Goal: Task Accomplishment & Management: Manage account settings

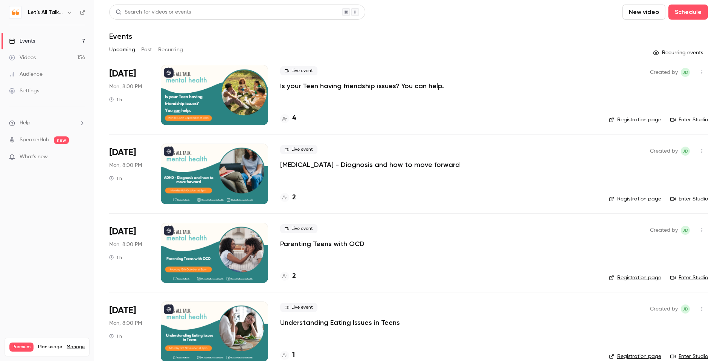
click at [151, 48] on button "Past" at bounding box center [146, 50] width 11 height 12
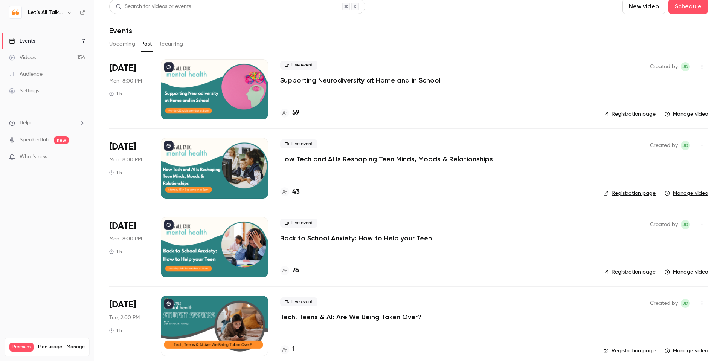
scroll to position [3, 0]
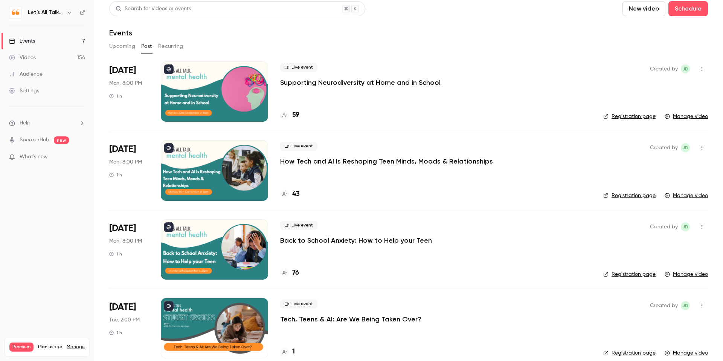
click at [71, 14] on icon "button" at bounding box center [69, 12] width 6 height 6
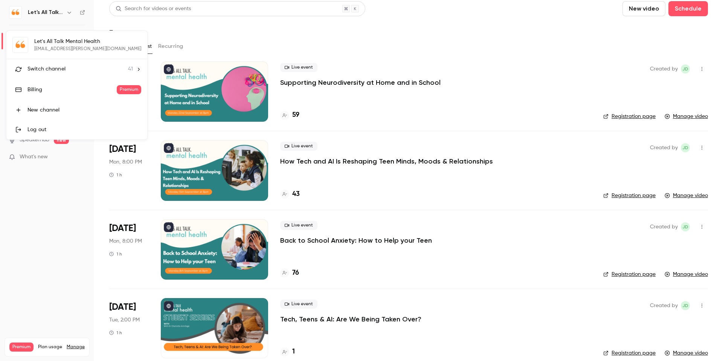
click at [46, 67] on span "Switch channel" at bounding box center [46, 69] width 38 height 8
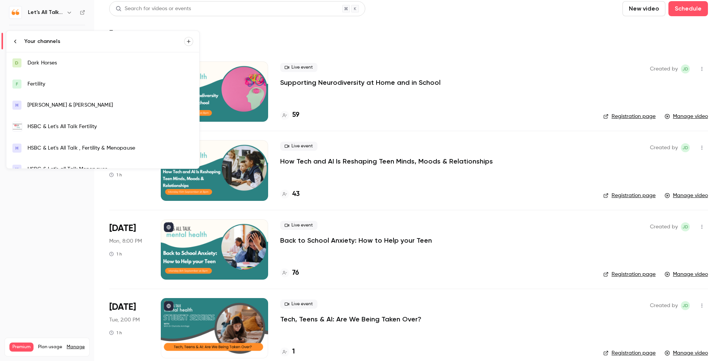
click at [67, 130] on div "HSBC & Let's All Talk Fertility" at bounding box center [110, 127] width 166 height 8
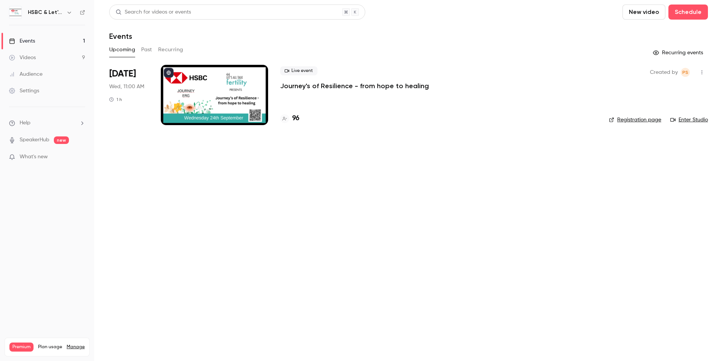
click at [39, 76] on div "Audience" at bounding box center [26, 74] width 34 height 8
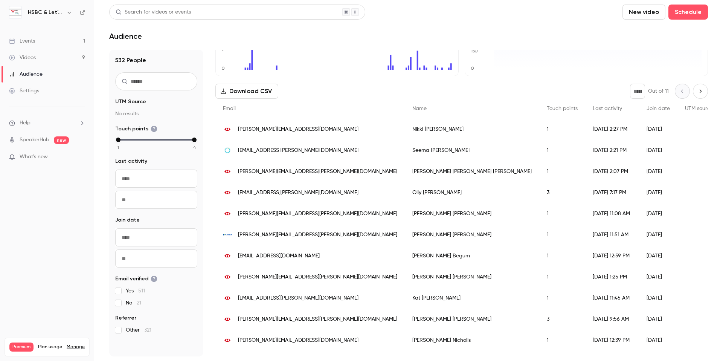
scroll to position [75, 0]
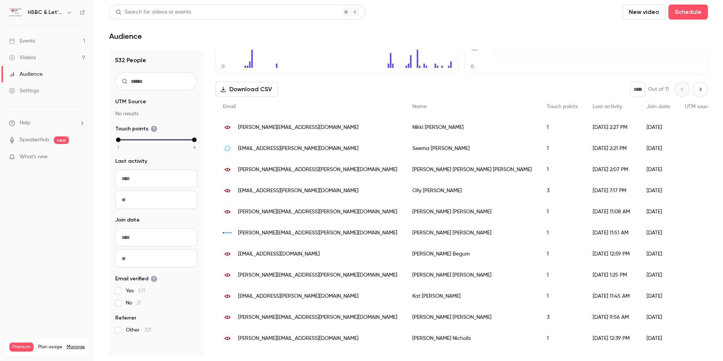
click at [30, 92] on div "Settings" at bounding box center [24, 91] width 30 height 8
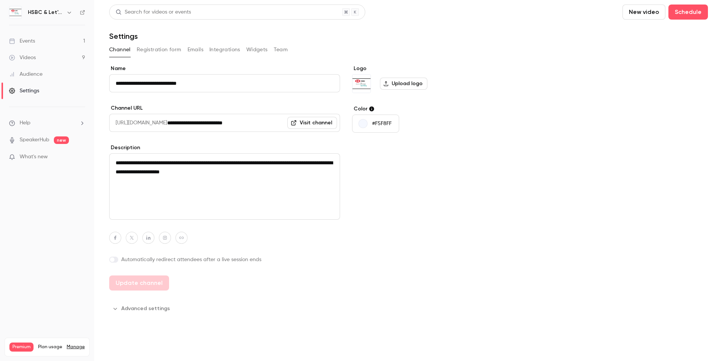
click at [192, 46] on button "Emails" at bounding box center [196, 50] width 16 height 12
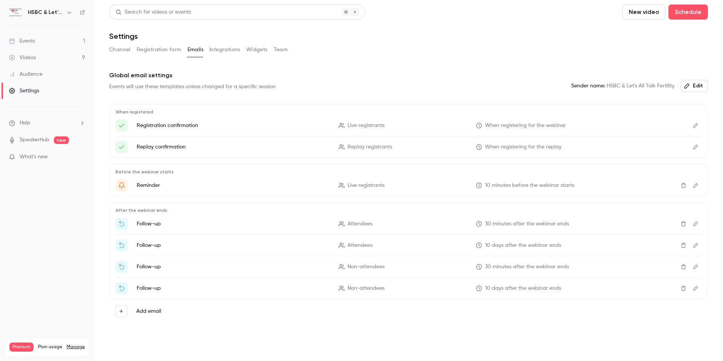
click at [208, 185] on p "Reminder" at bounding box center [233, 186] width 193 height 8
click at [272, 182] on button "Edit" at bounding box center [696, 185] width 12 height 12
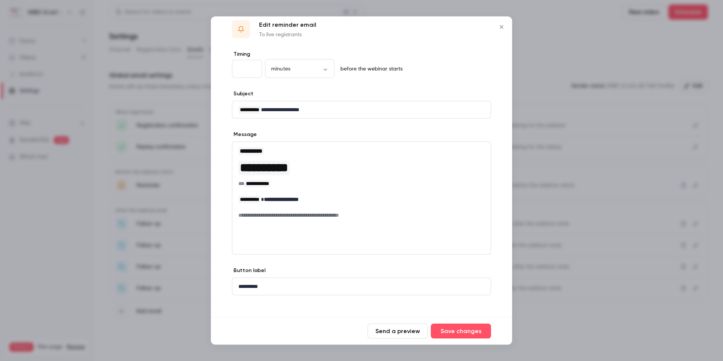
scroll to position [17, 0]
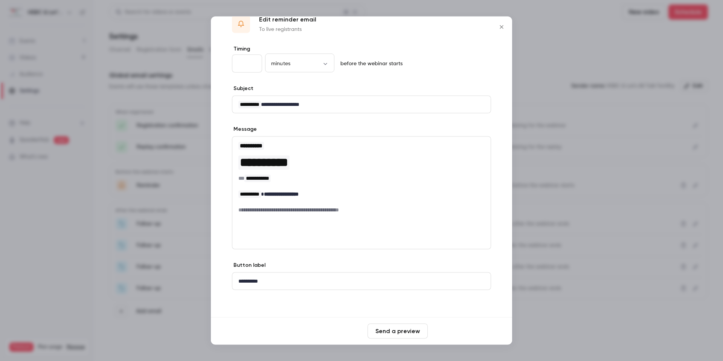
click at [272, 275] on button "Save changes" at bounding box center [461, 331] width 60 height 15
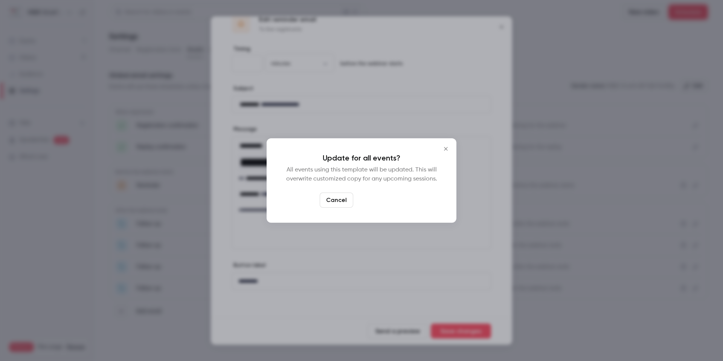
click at [272, 192] on button "Yes, update" at bounding box center [379, 199] width 47 height 15
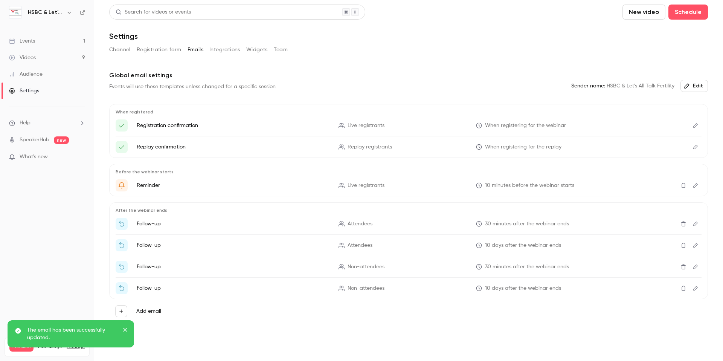
click at [272, 224] on icon "Edit" at bounding box center [695, 223] width 5 height 5
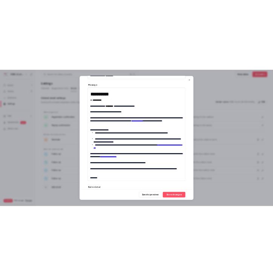
scroll to position [109, 0]
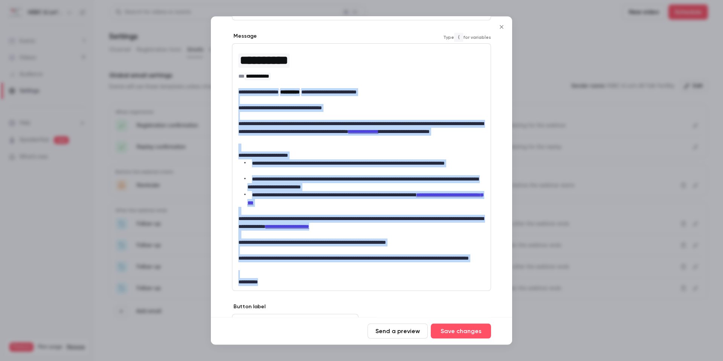
drag, startPoint x: 238, startPoint y: 91, endPoint x: 311, endPoint y: 290, distance: 212.0
click at [272, 275] on div "**********" at bounding box center [361, 167] width 259 height 247
copy div "**********"
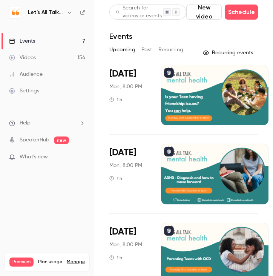
click at [71, 10] on icon "button" at bounding box center [69, 12] width 6 height 6
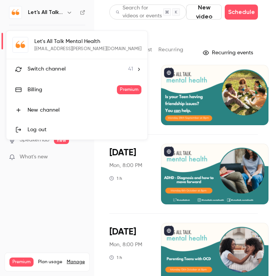
click at [40, 64] on li "Switch channel 41" at bounding box center [76, 69] width 141 height 20
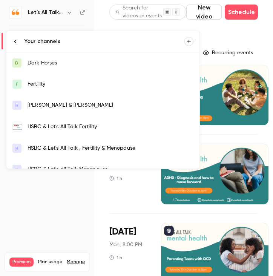
click at [36, 124] on div "HSBC & Let's All Talk Fertility" at bounding box center [110, 127] width 166 height 8
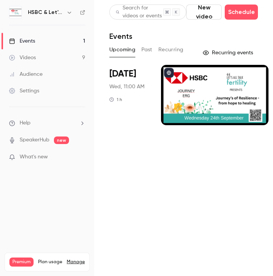
click at [30, 72] on div "Audience" at bounding box center [26, 74] width 34 height 8
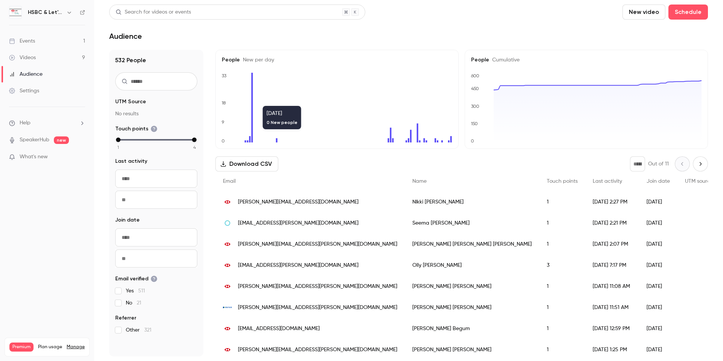
click at [256, 166] on button "Download CSV" at bounding box center [246, 163] width 63 height 15
click at [272, 5] on button "New video" at bounding box center [644, 12] width 43 height 15
click at [40, 42] on div at bounding box center [361, 180] width 723 height 361
click at [29, 86] on link "Settings" at bounding box center [47, 90] width 94 height 17
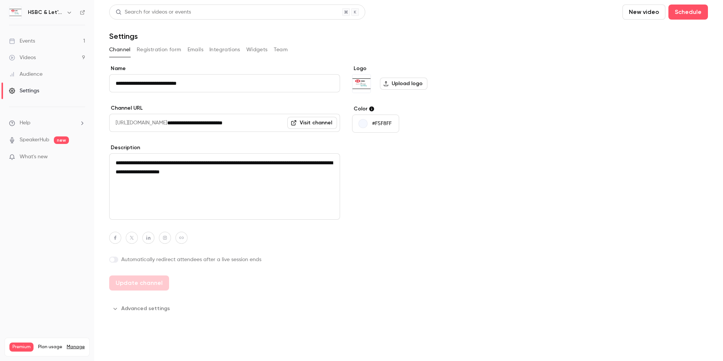
click at [193, 53] on button "Emails" at bounding box center [196, 50] width 16 height 12
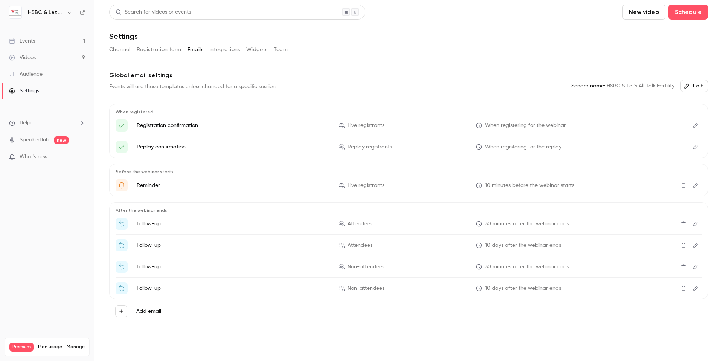
click at [145, 275] on label "Add email" at bounding box center [148, 311] width 25 height 8
click at [127, 275] on button "Add email" at bounding box center [121, 311] width 12 height 12
click at [167, 275] on p "Reminder" at bounding box center [185, 280] width 49 height 9
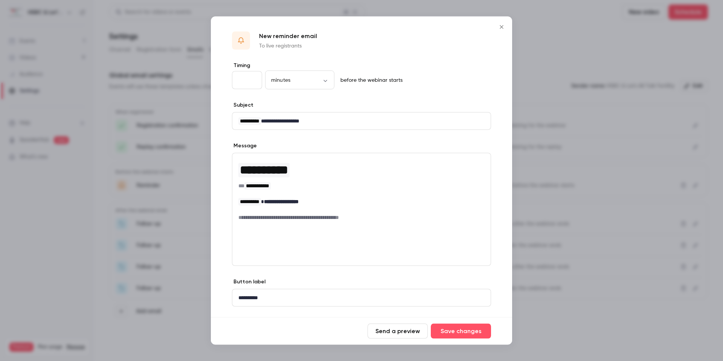
click at [272, 26] on icon "Close" at bounding box center [501, 27] width 9 height 6
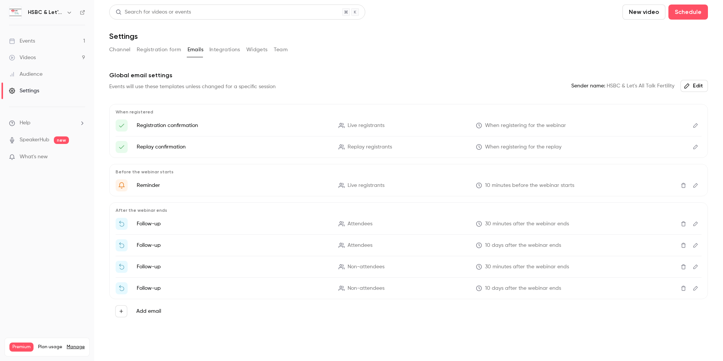
click at [228, 50] on button "Integrations" at bounding box center [224, 50] width 31 height 12
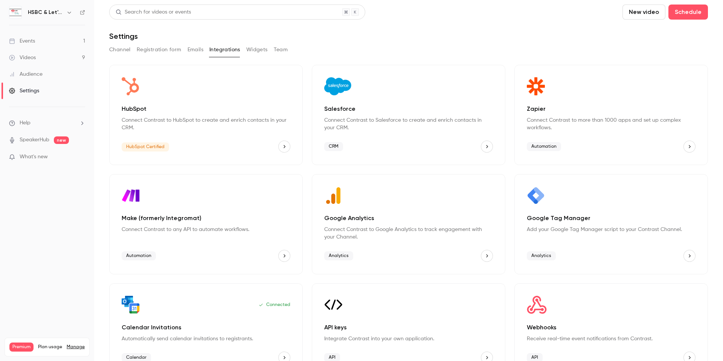
click at [261, 49] on button "Widgets" at bounding box center [256, 50] width 21 height 12
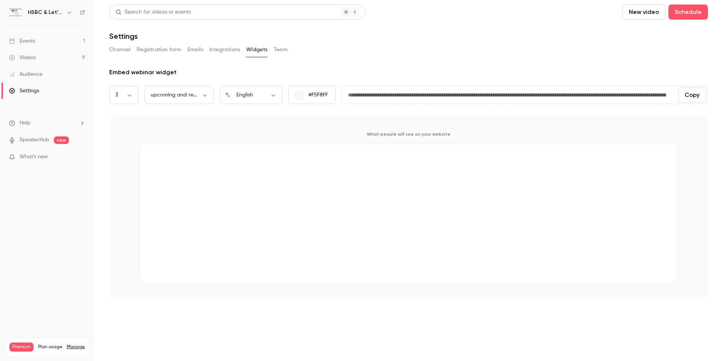
click at [272, 51] on button "Team" at bounding box center [281, 50] width 14 height 12
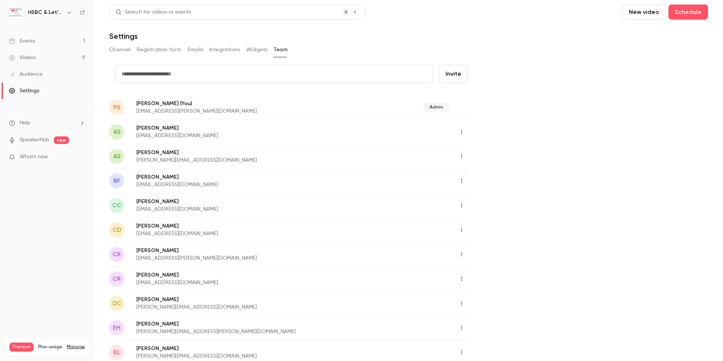
scroll to position [0, 0]
click at [272, 182] on icon "button" at bounding box center [462, 180] width 6 height 5
click at [272, 220] on div "Delete member" at bounding box center [502, 219] width 57 height 8
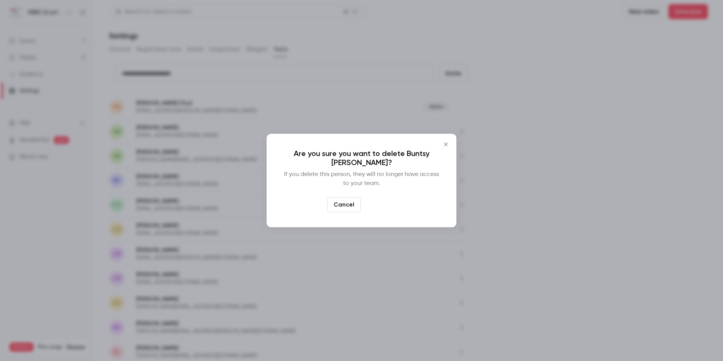
click at [272, 208] on button "Delete" at bounding box center [380, 204] width 32 height 15
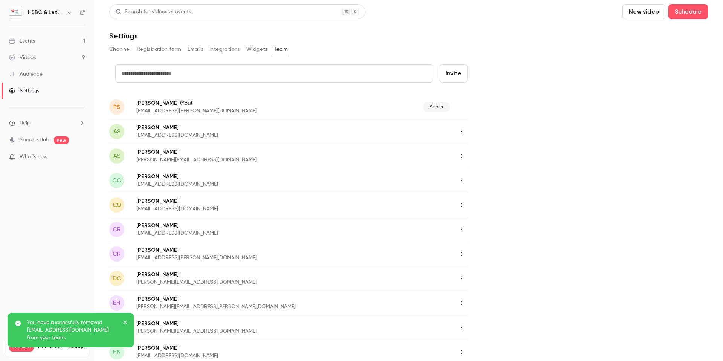
click at [272, 183] on icon "button" at bounding box center [462, 180] width 6 height 5
click at [272, 217] on div "Delete member" at bounding box center [502, 219] width 57 height 8
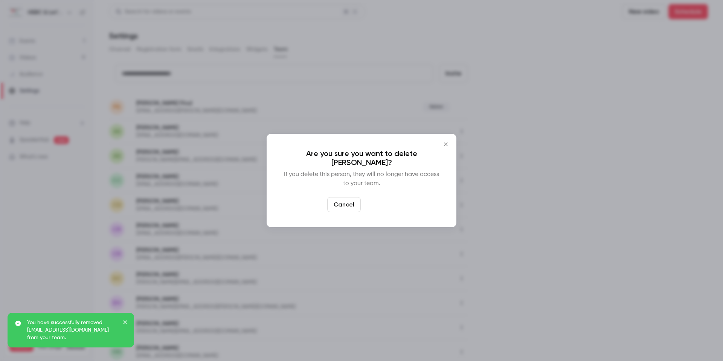
click at [272, 201] on button "Delete" at bounding box center [380, 204] width 32 height 15
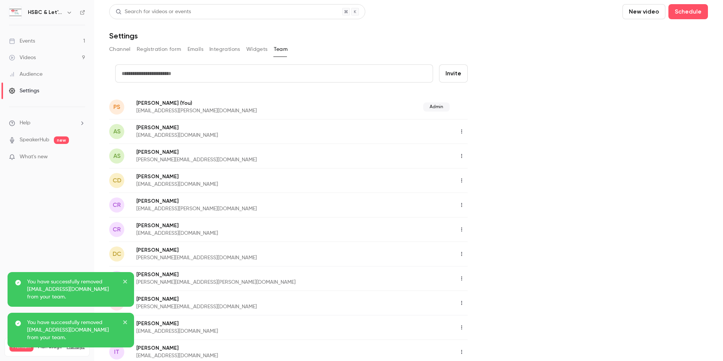
click at [272, 179] on icon "button" at bounding box center [462, 180] width 6 height 5
click at [272, 222] on div "Delete member" at bounding box center [502, 219] width 57 height 8
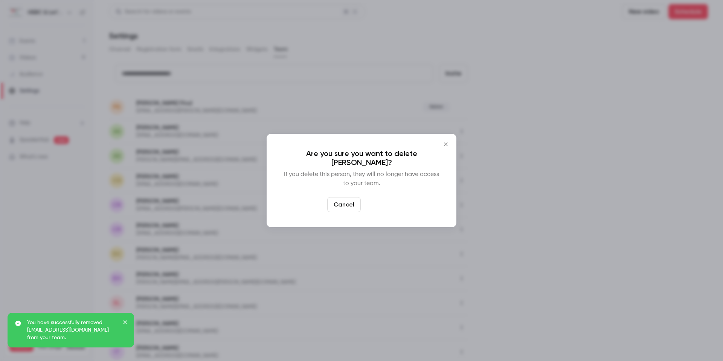
click at [272, 206] on button "Delete" at bounding box center [380, 204] width 32 height 15
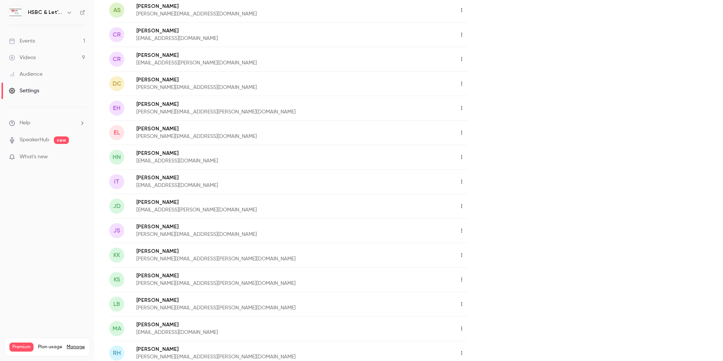
scroll to position [147, 0]
click at [272, 255] on icon "button" at bounding box center [462, 253] width 6 height 5
click at [272, 272] on div at bounding box center [361, 180] width 723 height 361
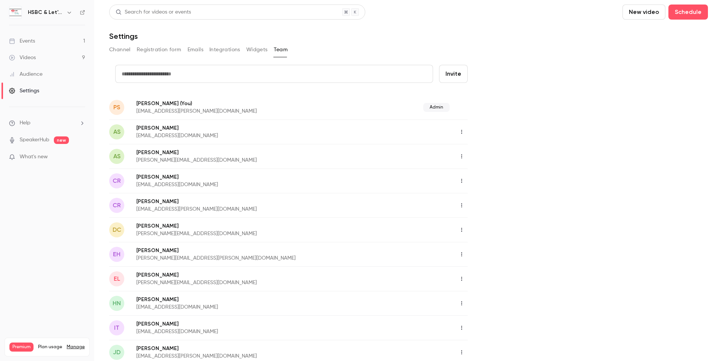
scroll to position [3, 0]
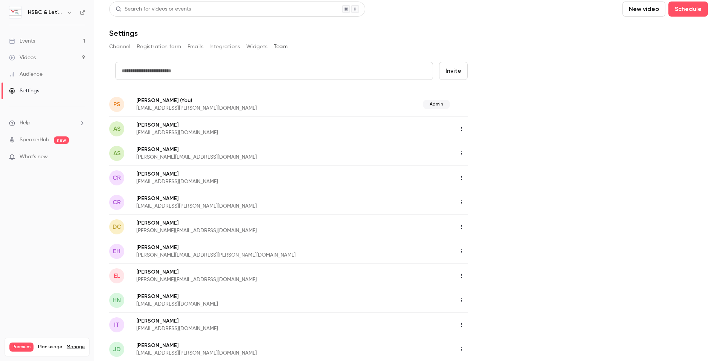
click at [197, 49] on button "Emails" at bounding box center [196, 47] width 16 height 12
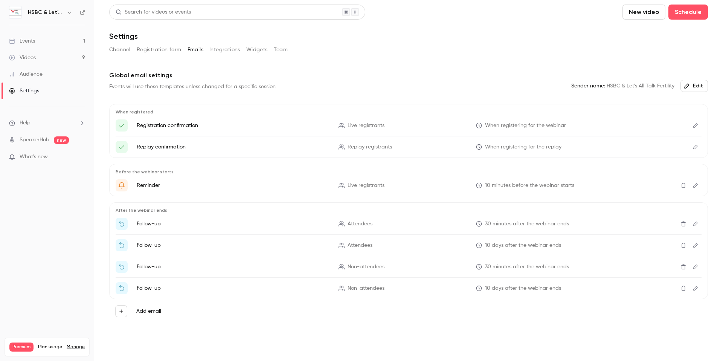
click at [59, 75] on link "Audience" at bounding box center [47, 74] width 94 height 17
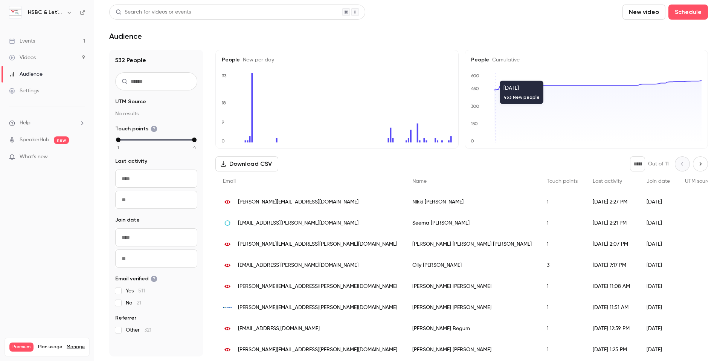
click at [30, 44] on div "Events" at bounding box center [22, 41] width 26 height 8
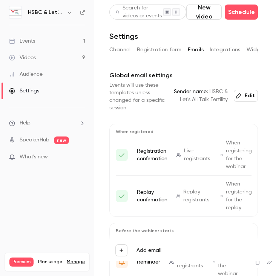
click at [26, 44] on div "Events" at bounding box center [22, 41] width 26 height 8
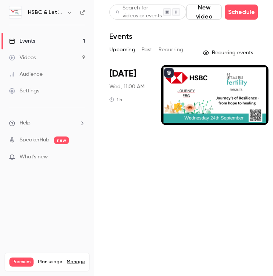
click at [189, 102] on div at bounding box center [214, 95] width 107 height 60
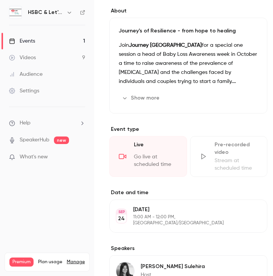
scroll to position [180, 0]
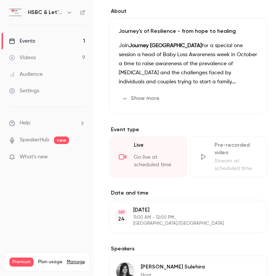
click at [148, 93] on button "Show more" at bounding box center [141, 98] width 45 height 12
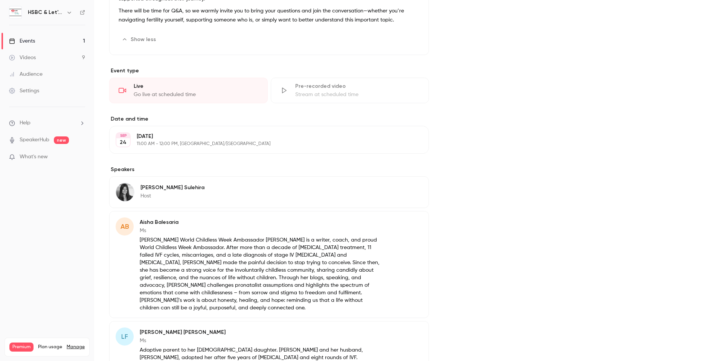
scroll to position [322, 0]
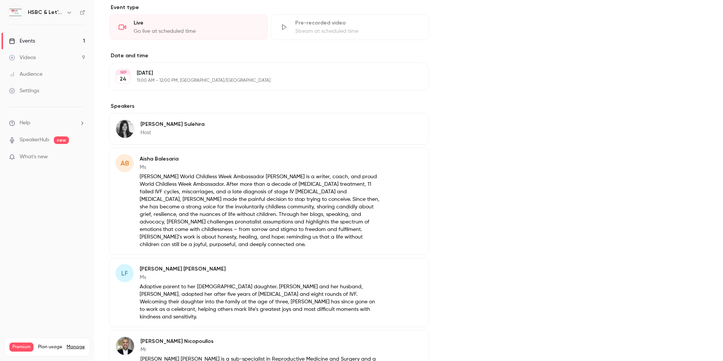
click at [141, 173] on p "Aisha Balesaria World Childless Week Ambassador Aisha Balesaria is a writer, co…" at bounding box center [260, 210] width 240 height 75
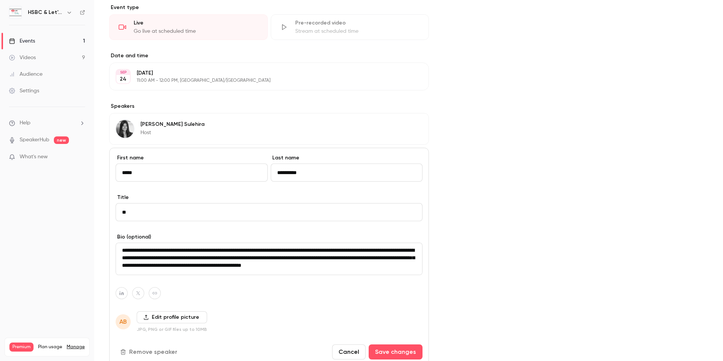
scroll to position [83, 0]
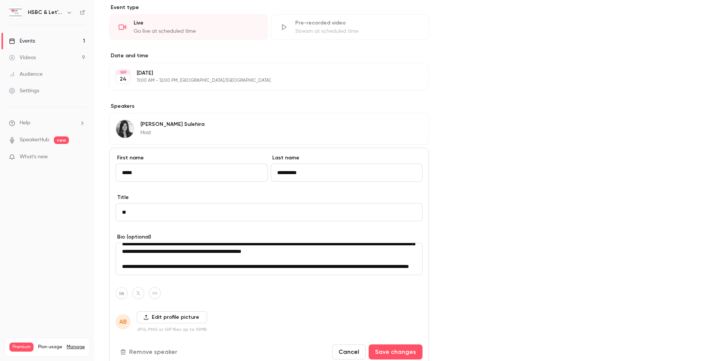
drag, startPoint x: 121, startPoint y: 252, endPoint x: 185, endPoint y: 264, distance: 65.5
click at [185, 264] on textarea "**********" at bounding box center [269, 259] width 307 height 32
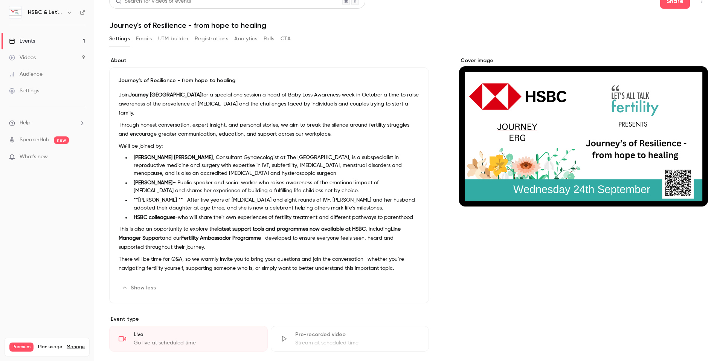
scroll to position [0, 0]
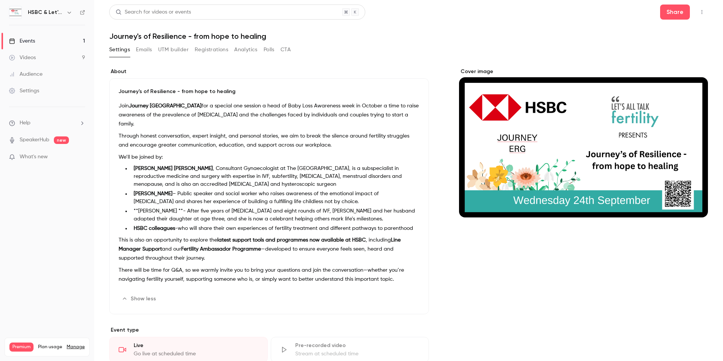
click at [172, 190] on li "Ruth Corden – Public speaker and social worker who raises awareness of the emot…" at bounding box center [275, 198] width 289 height 16
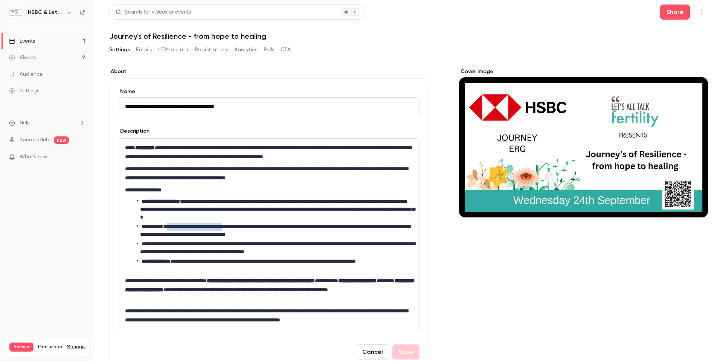
drag, startPoint x: 176, startPoint y: 225, endPoint x: 249, endPoint y: 228, distance: 72.7
click at [249, 228] on li "**********" at bounding box center [275, 231] width 276 height 16
click at [244, 226] on li "**********" at bounding box center [275, 231] width 276 height 16
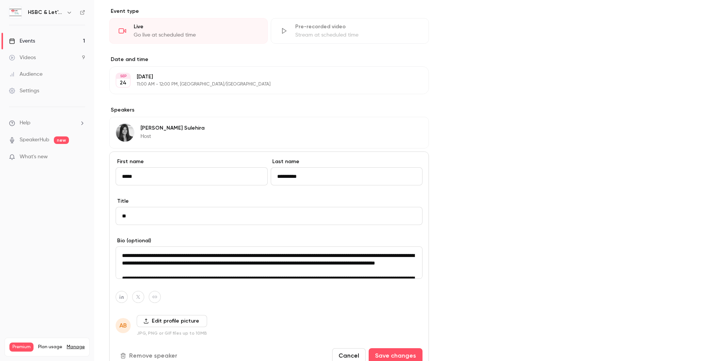
scroll to position [24, 0]
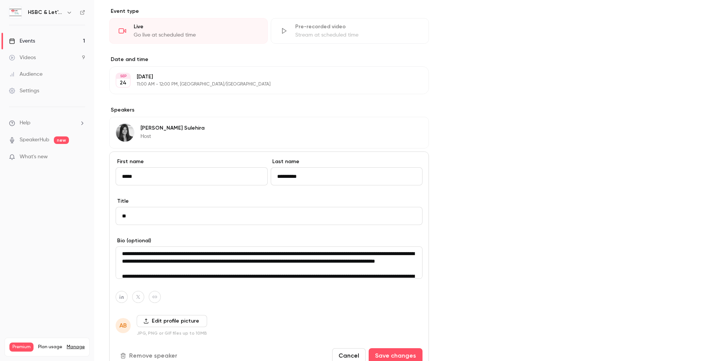
drag, startPoint x: 121, startPoint y: 253, endPoint x: 260, endPoint y: 267, distance: 139.8
click at [260, 267] on textarea "**********" at bounding box center [269, 262] width 307 height 32
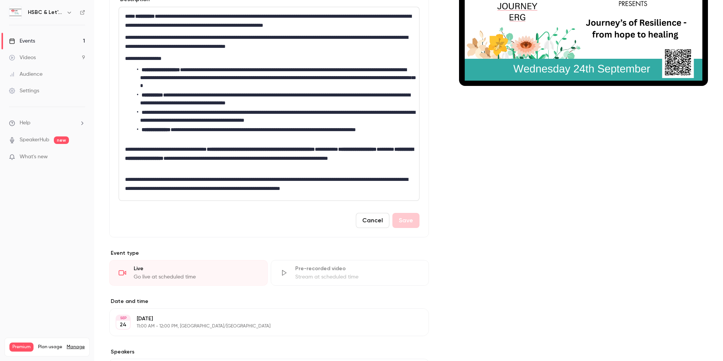
scroll to position [63, 0]
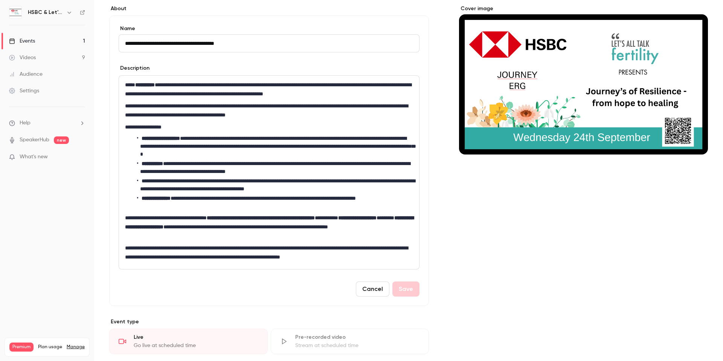
click at [221, 166] on li "**********" at bounding box center [275, 168] width 276 height 16
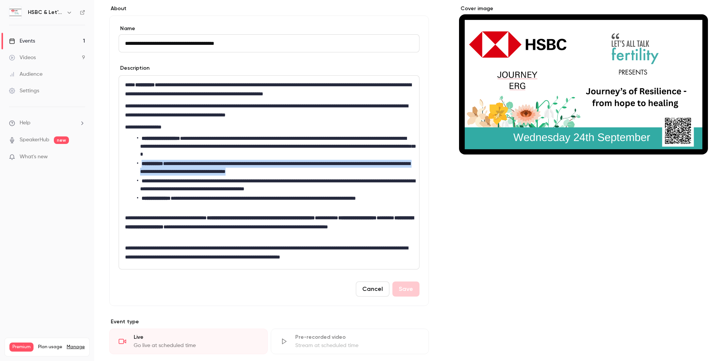
drag, startPoint x: 314, startPoint y: 169, endPoint x: 137, endPoint y: 165, distance: 177.1
click at [137, 165] on li "**********" at bounding box center [275, 168] width 276 height 16
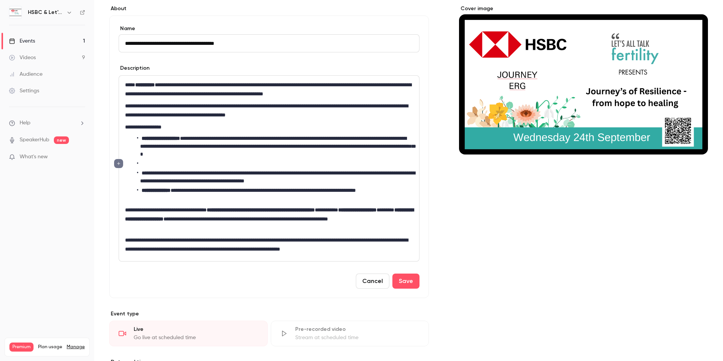
scroll to position [0, 0]
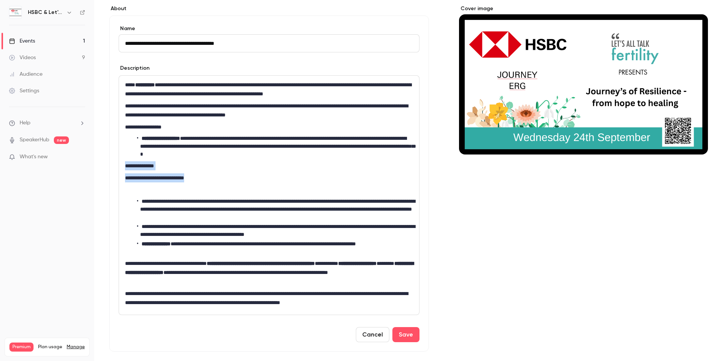
drag, startPoint x: 217, startPoint y: 178, endPoint x: 120, endPoint y: 164, distance: 97.8
click at [120, 164] on div "**********" at bounding box center [269, 195] width 300 height 239
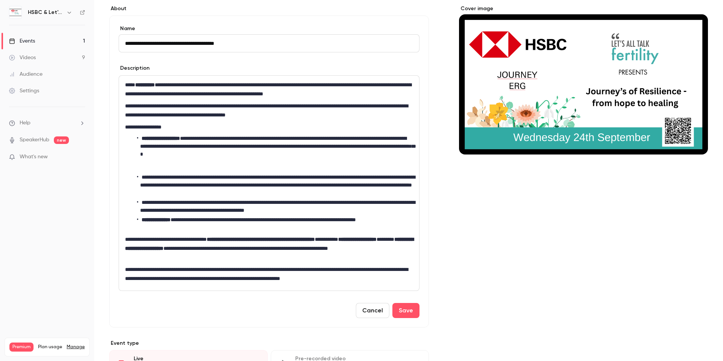
click at [139, 166] on p "editor" at bounding box center [269, 165] width 288 height 9
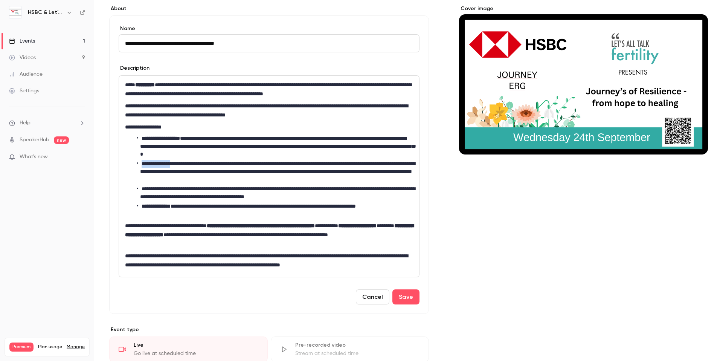
drag, startPoint x: 177, startPoint y: 163, endPoint x: 142, endPoint y: 162, distance: 35.4
click at [142, 162] on li "**********" at bounding box center [275, 172] width 276 height 24
click at [189, 217] on li "**********" at bounding box center [275, 210] width 276 height 16
drag, startPoint x: 180, startPoint y: 189, endPoint x: 145, endPoint y: 188, distance: 34.3
click at [145, 188] on li "**********" at bounding box center [275, 193] width 276 height 16
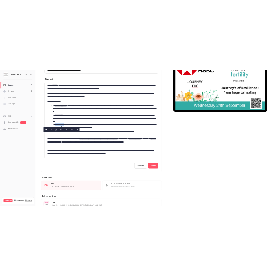
scroll to position [119, 0]
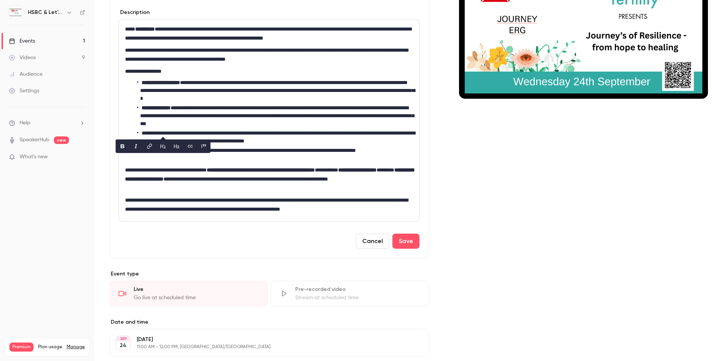
click at [215, 201] on p "**********" at bounding box center [269, 204] width 288 height 18
click at [185, 133] on li "**********" at bounding box center [275, 137] width 276 height 16
click at [145, 133] on li "**********" at bounding box center [275, 137] width 276 height 16
drag, startPoint x: 175, startPoint y: 129, endPoint x: 140, endPoint y: 133, distance: 35.6
click at [140, 133] on li "**********" at bounding box center [275, 137] width 276 height 16
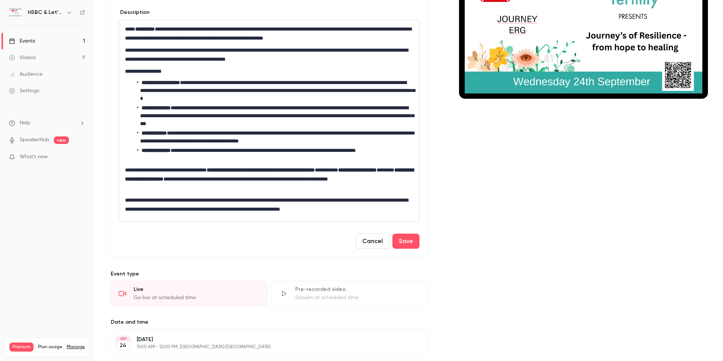
click at [185, 190] on p "**********" at bounding box center [269, 178] width 288 height 27
click at [272, 239] on button "Save" at bounding box center [405, 241] width 27 height 15
